Goal: Task Accomplishment & Management: Use online tool/utility

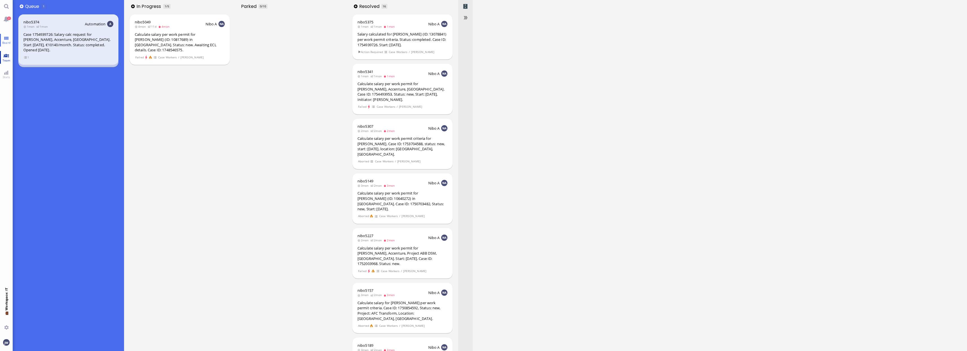
click at [4, 59] on span "Team" at bounding box center [6, 60] width 11 height 4
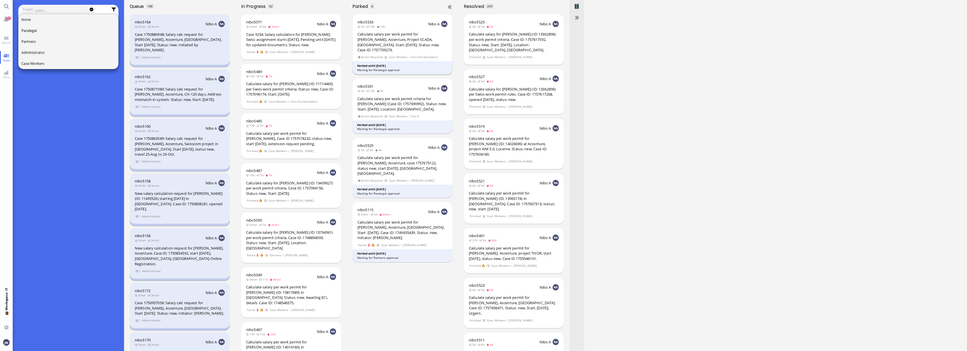
click at [429, 37] on div "Calculate salary per work permit for [PERSON_NAME], Accenture, Project SCADA, […" at bounding box center [402, 42] width 90 height 21
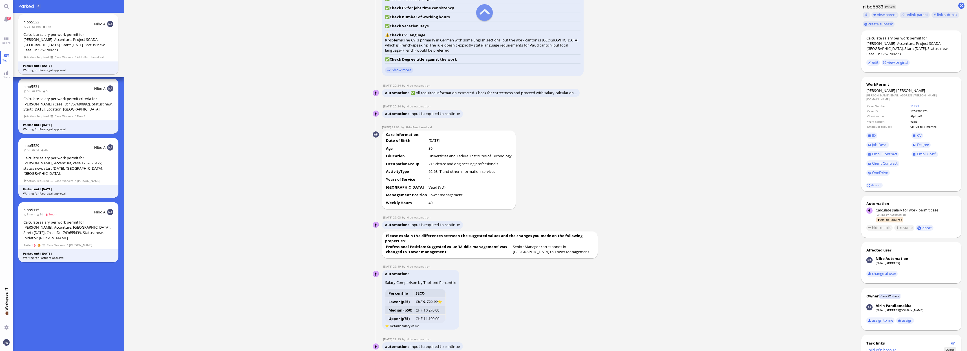
scroll to position [-634, 0]
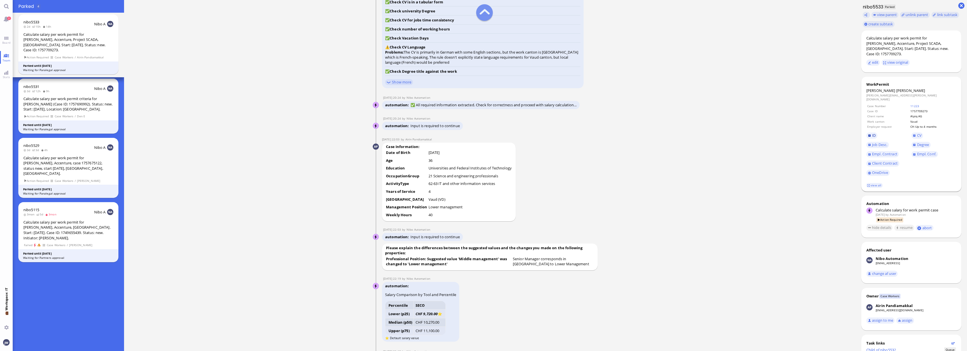
click at [875, 133] on span "ID" at bounding box center [874, 135] width 4 height 5
click at [917, 142] on span "Degree" at bounding box center [923, 144] width 12 height 5
click at [887, 142] on span "Job Desc." at bounding box center [879, 144] width 15 height 5
click at [926, 151] on span "Empl. Conf." at bounding box center [926, 153] width 19 height 5
click at [888, 142] on link "Job Desc." at bounding box center [877, 145] width 23 height 6
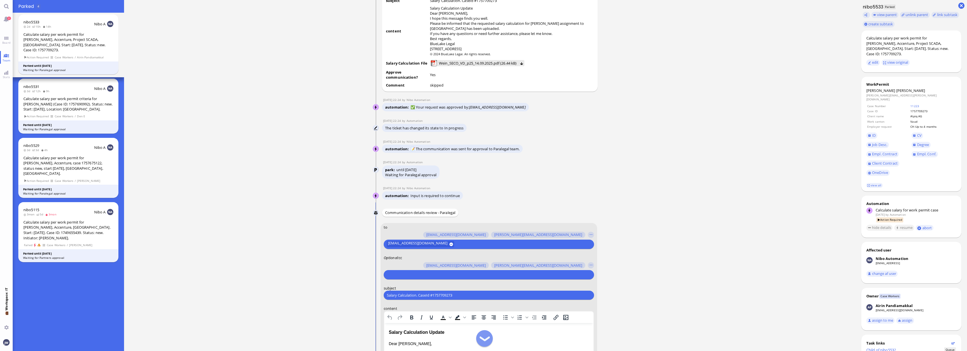
scroll to position [0, 0]
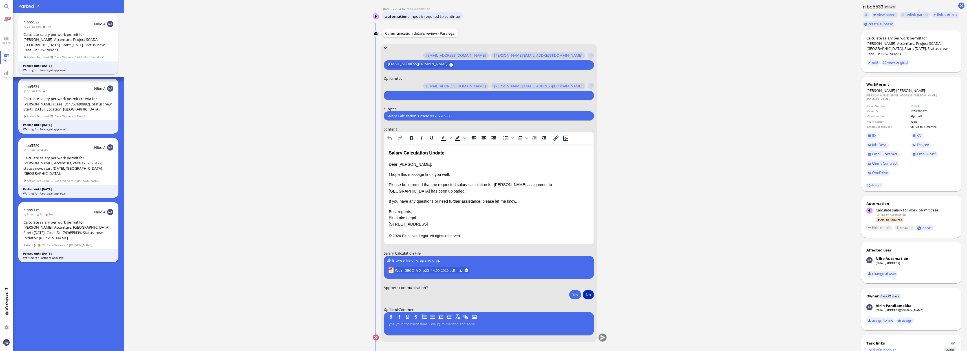
click at [591, 296] on button "No" at bounding box center [587, 294] width 11 height 9
click at [608, 337] on nitautoscroll "12 Sep 22:42 by Automation Automation Calculate eligible salary for work permit…" at bounding box center [490, 175] width 260 height 351
click at [607, 338] on nitautoscroll "12 Sep 22:42 by Automation Automation Calculate eligible salary for work permit…" at bounding box center [490, 175] width 260 height 351
click at [605, 339] on button "submit" at bounding box center [602, 337] width 8 height 8
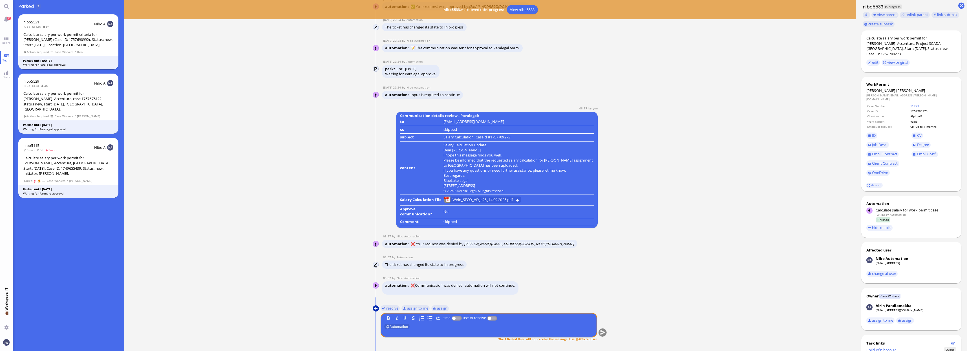
click at [376, 308] on button at bounding box center [376, 308] width 6 height 6
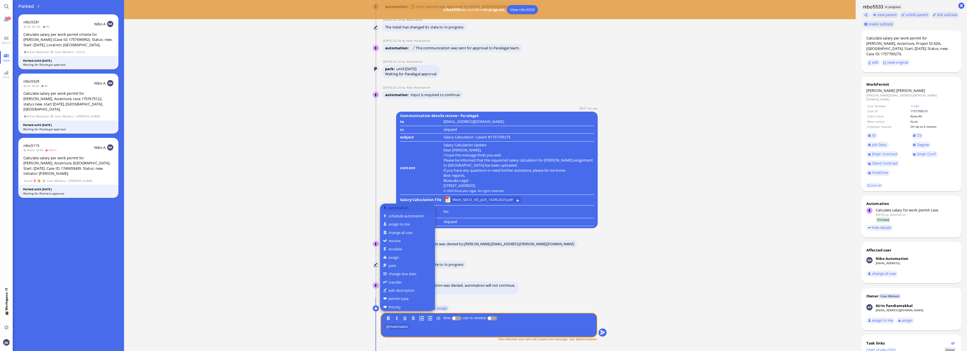
click at [393, 210] on button "automation" at bounding box center [407, 207] width 55 height 8
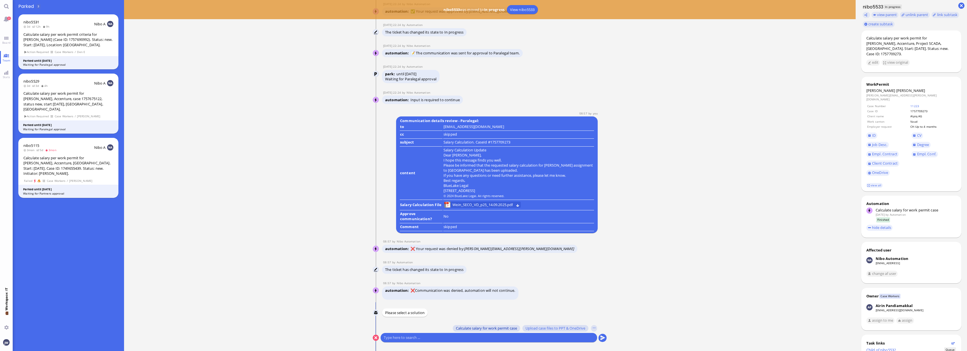
click at [466, 328] on span "Calculate salary for work permit case" at bounding box center [486, 328] width 61 height 5
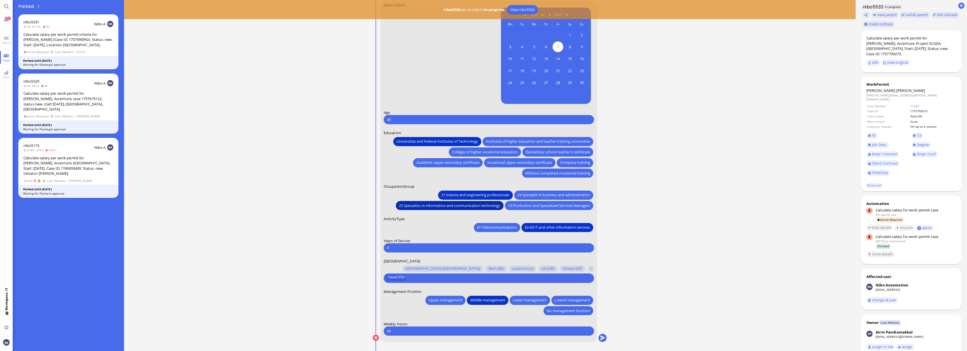
click at [473, 202] on span "25 Specialists in information and communication technology" at bounding box center [449, 205] width 101 height 6
click at [525, 300] on span "Lower management" at bounding box center [530, 300] width 34 height 6
click at [917, 151] on span "Empl. Conf." at bounding box center [926, 153] width 19 height 5
click at [915, 132] on link "CV" at bounding box center [917, 135] width 12 height 6
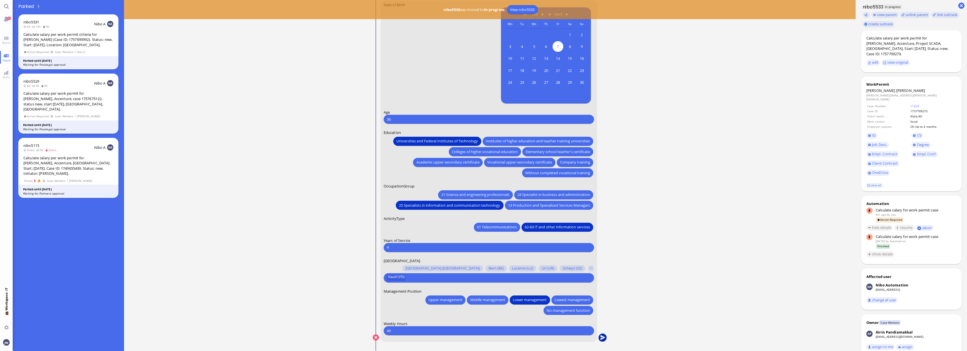
click at [605, 337] on button "submit" at bounding box center [602, 337] width 8 height 8
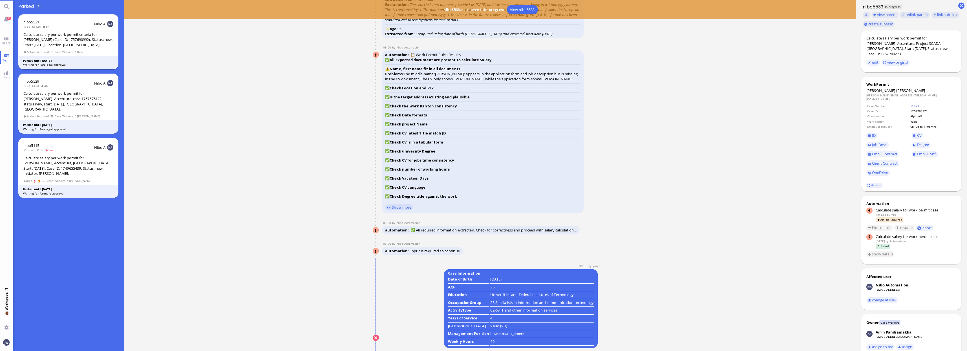
scroll to position [0, 0]
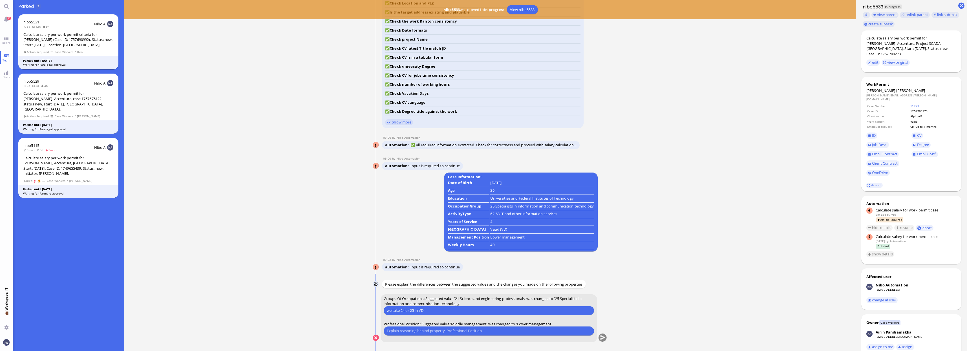
click at [397, 311] on input "we take 24 or 25 in VD" at bounding box center [489, 310] width 204 height 6
type input "we only use 24 or 25 in VD"
click at [477, 328] on input "text" at bounding box center [489, 331] width 204 height 6
click at [471, 333] on input "text" at bounding box center [489, 331] width 204 height 6
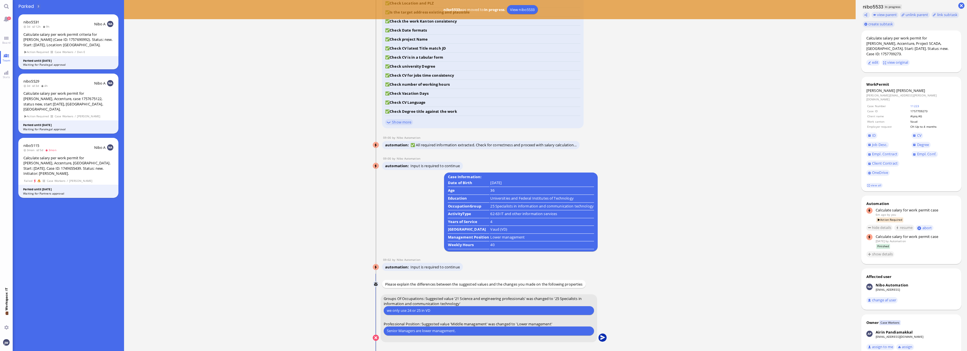
type input "Senior Managers are lower management."
click at [604, 337] on button "submit" at bounding box center [602, 338] width 8 height 8
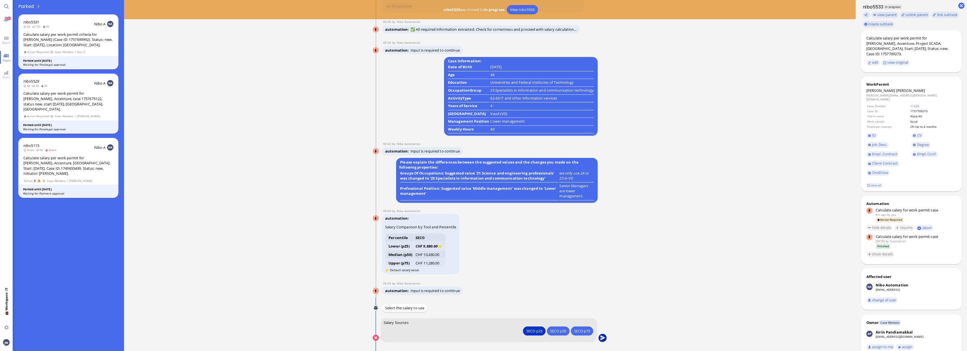
click at [600, 338] on button "submit" at bounding box center [602, 338] width 8 height 8
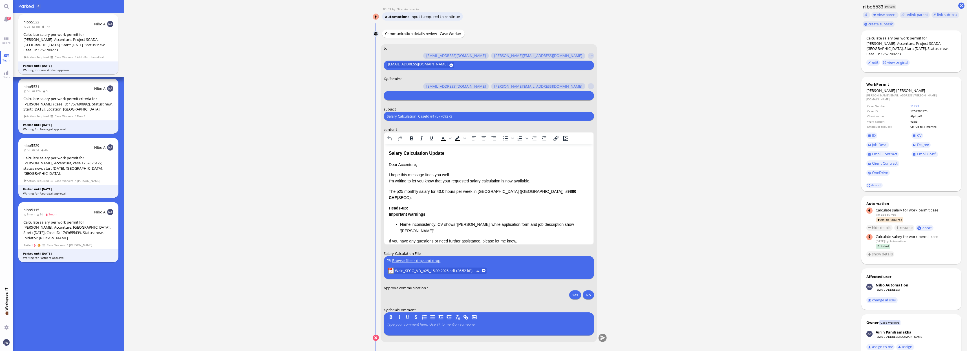
click at [429, 119] on div "Salary Calculation. CaseId #1757709273 Please type something" at bounding box center [489, 116] width 210 height 9
click at [429, 116] on input "Salary Calculation. CaseId #1757709273" at bounding box center [489, 116] width 204 height 6
paste input "PazPerTout new case: Stephan Alexander Wein (1757709273 / 13540724), Employer R…"
type input "PazPerTout new case: Stephan Alexander Wein (1757709273 / 13540724), Employer R…"
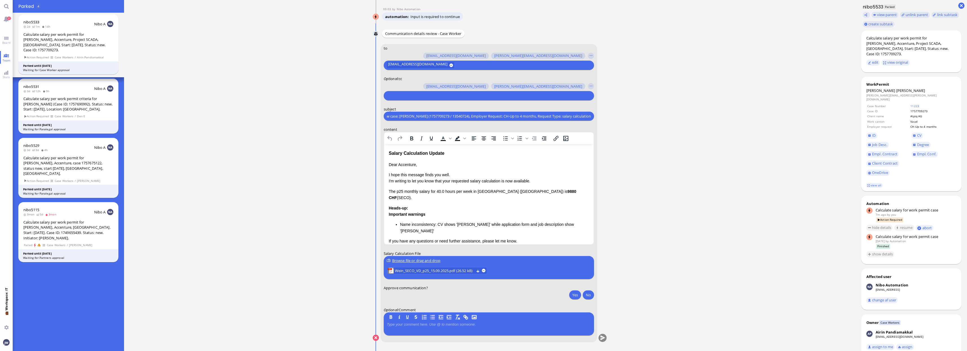
click at [414, 96] on input "text" at bounding box center [488, 96] width 203 height 6
type input "jan"
drag, startPoint x: 411, startPoint y: 92, endPoint x: 413, endPoint y: 88, distance: 4.2
click at [412, 91] on div "jan" at bounding box center [489, 95] width 210 height 9
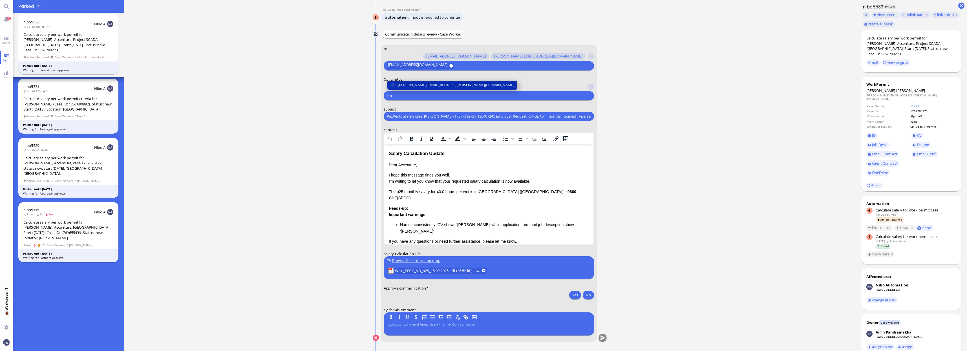
click at [413, 85] on span "janet.mathews@bluelakelegal.com" at bounding box center [456, 85] width 116 height 6
type input "den"
click at [413, 85] on span "den.ezhukattil@bluelakelegal.com" at bounding box center [427, 85] width 59 height 6
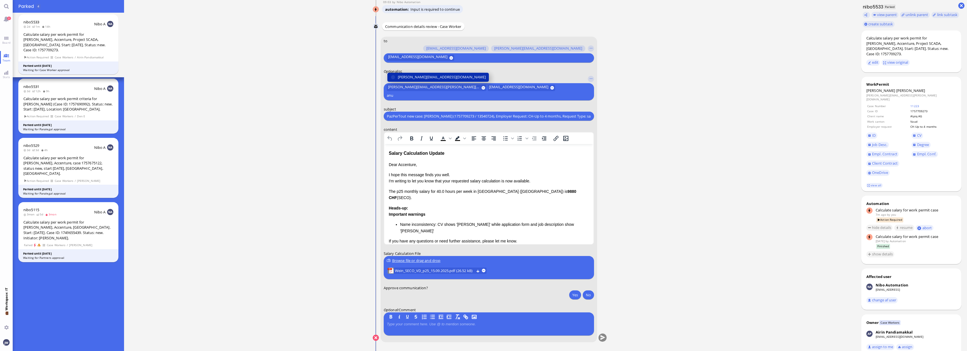
type input "anu"
click at [413, 80] on span "anusha.thakur@bluelakelegal.com" at bounding box center [442, 77] width 88 height 6
type input "fab"
click at [413, 78] on span "fabienne.arslan@bluelakelegal.com" at bounding box center [427, 77] width 59 height 6
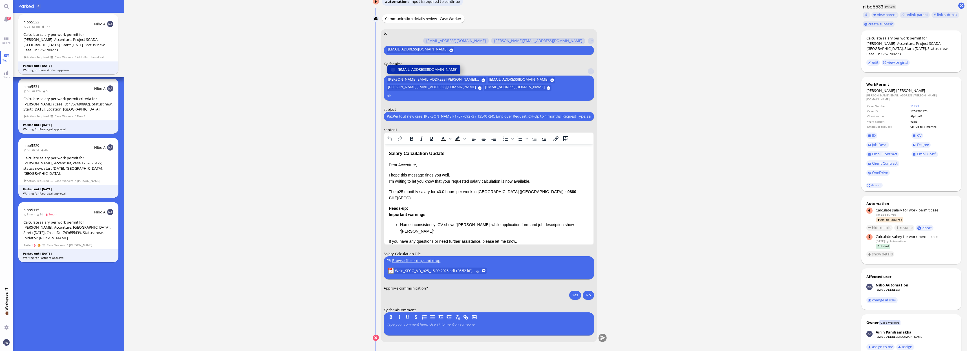
type input "air"
click at [413, 72] on span "airin.pandiamakkal@bluelakelegal.com" at bounding box center [427, 69] width 59 height 6
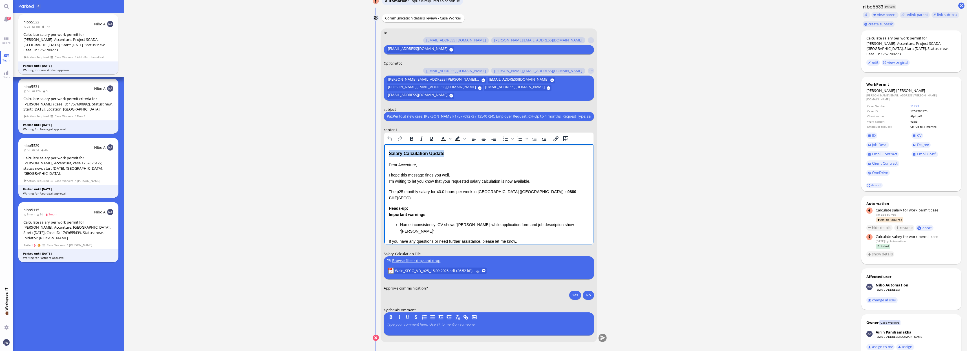
drag, startPoint x: 447, startPoint y: 153, endPoint x: 763, endPoint y: 298, distance: 347.4
click at [384, 154] on html "Salary Calculation Update Dear Accenture, I hope this message finds you well. I…" at bounding box center [488, 214] width 209 height 140
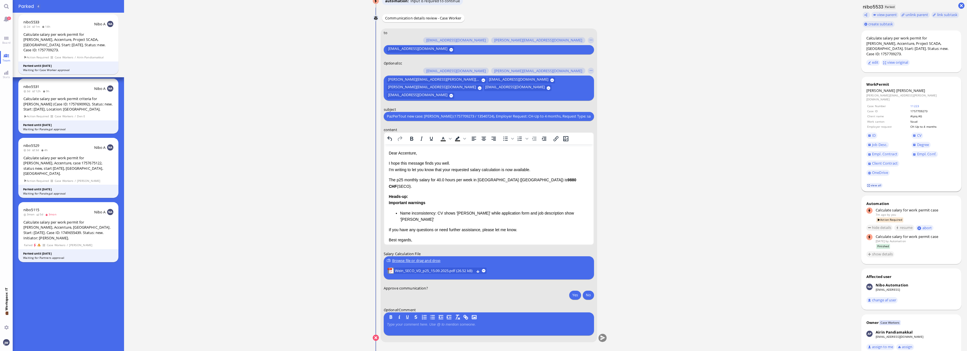
click at [867, 183] on link "view all" at bounding box center [874, 185] width 16 height 5
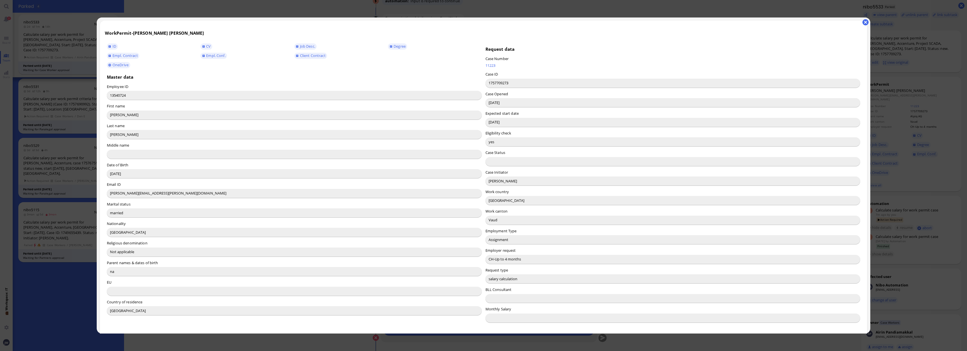
click at [490, 181] on input "Valentina Zucchini" at bounding box center [672, 180] width 375 height 9
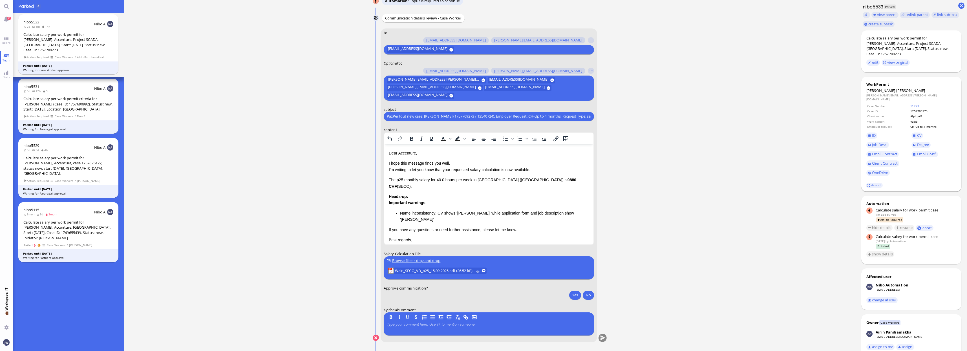
click at [909, 103] on table "Case Number 11223 Case ID 1757709273 Client name Alpiq AG Work canton Vaud Empl…" at bounding box center [911, 116] width 90 height 26
click at [915, 104] on link "11223" at bounding box center [914, 106] width 9 height 4
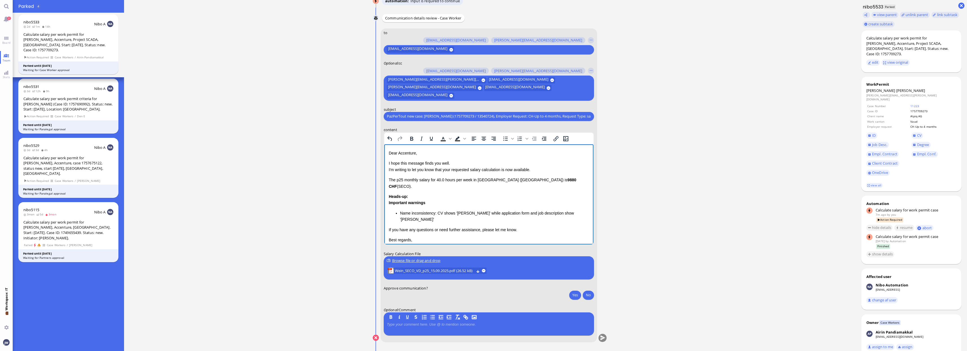
click at [405, 152] on p "Dear Accenture," at bounding box center [488, 153] width 200 height 6
click at [447, 170] on p "I hope this message finds you well. I'm writing to let you know that your reque…" at bounding box center [488, 166] width 200 height 13
click at [500, 169] on p "I hope this message finds you well. I'm writing to let you know that the reques…" at bounding box center [488, 166] width 200 height 13
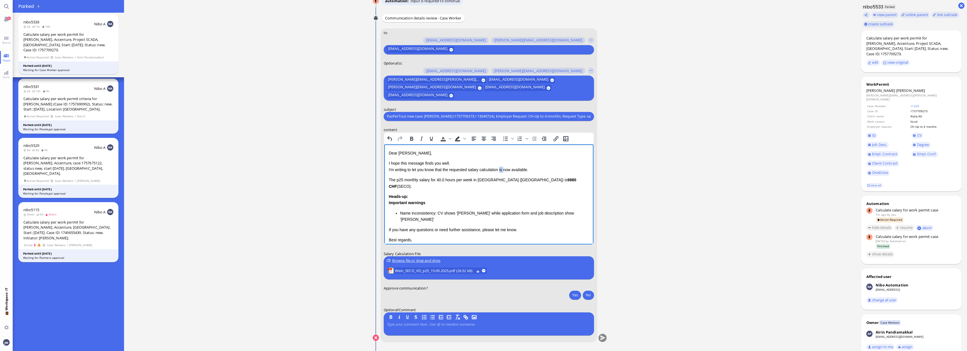
click at [500, 169] on p "I hope this message finds you well. I'm writing to let you know that the reques…" at bounding box center [488, 166] width 200 height 13
click at [515, 167] on p "I hope this message finds you well. I'm writing to let you know that the reques…" at bounding box center [488, 166] width 200 height 13
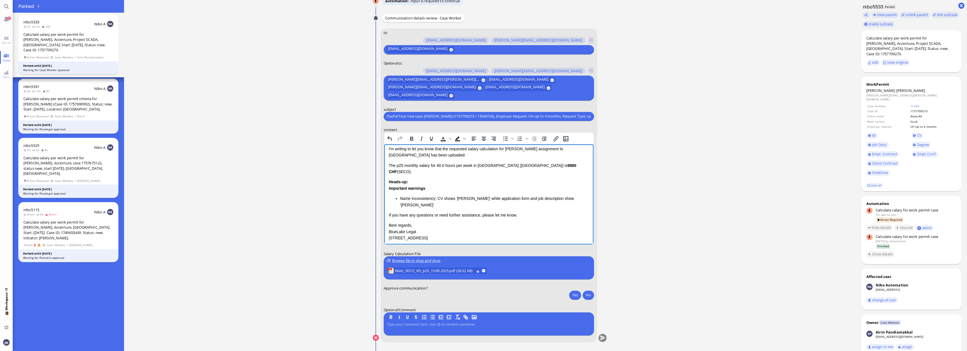
scroll to position [29, 0]
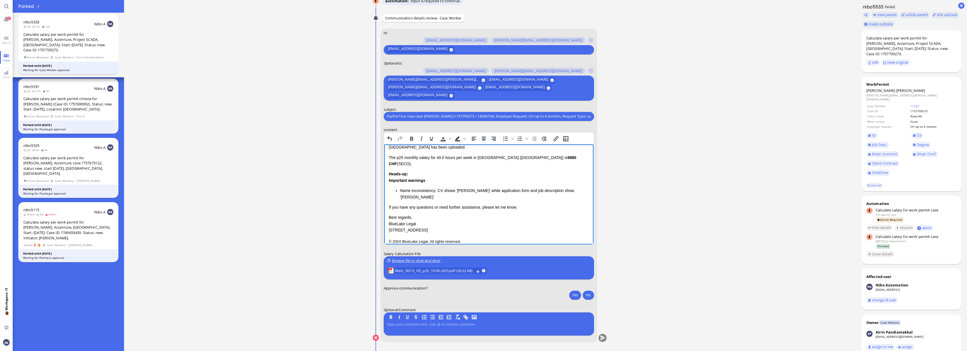
click at [439, 192] on li "Name inconsistency: CV shows 'Stephan Wein' while application form and job desc…" at bounding box center [494, 193] width 189 height 13
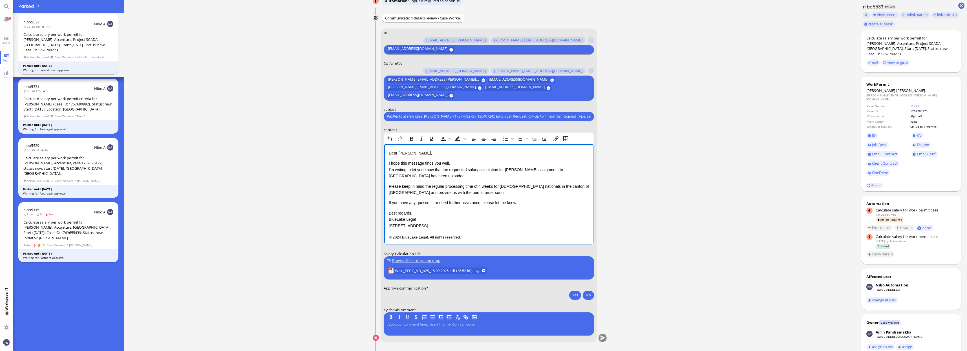
click at [532, 204] on p "If you have any questions or need further assistance, please let me know." at bounding box center [488, 202] width 200 height 6
click at [512, 242] on html "Dear Valentina, I hope this message finds you well. I'm writing to let you know…" at bounding box center [488, 195] width 209 height 102
click at [524, 209] on div "Dear Valentina, I hope this message finds you well. I'm writing to let you know…" at bounding box center [488, 189] width 200 height 79
click at [525, 203] on p "If you have any questions or need further assistance, please let me know." at bounding box center [488, 202] width 200 height 6
click at [487, 232] on div "Dear Valentina, I hope this message finds you well. I'm writing to let you know…" at bounding box center [488, 195] width 200 height 91
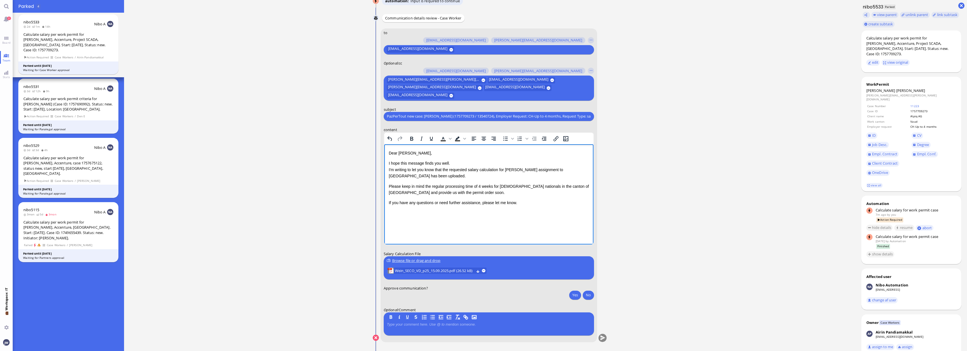
click at [426, 192] on p "Please keep in mind the regular processing time of 4 weeks for EU nationals in …" at bounding box center [488, 189] width 200 height 13
click at [439, 191] on p "Please keep in mind the regular processing time of 4 weeks for EU nationals in …" at bounding box center [488, 189] width 200 height 13
click at [569, 293] on button "Yes" at bounding box center [575, 294] width 12 height 9
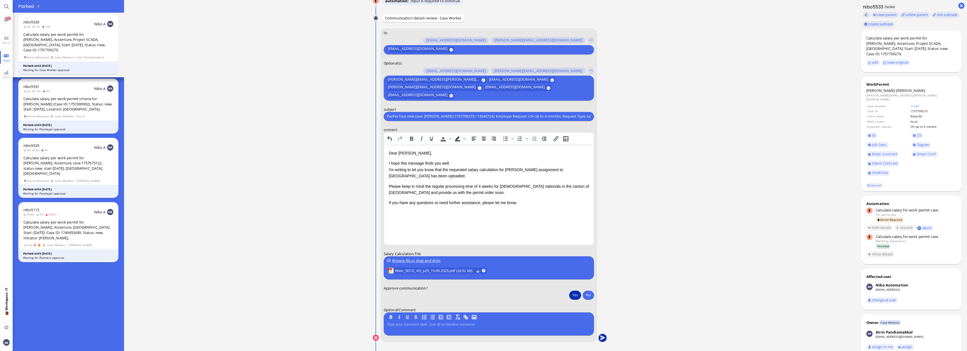
click at [602, 340] on button "submit" at bounding box center [602, 338] width 8 height 8
click at [573, 295] on button "Yes" at bounding box center [575, 294] width 12 height 9
click at [602, 337] on button "submit" at bounding box center [602, 338] width 8 height 8
click at [803, 255] on ticket "12 Sep 22:42 by Automation Automation Calculate eligible salary for work permit…" at bounding box center [489, 175] width 731 height 351
